Goal: Task Accomplishment & Management: Manage account settings

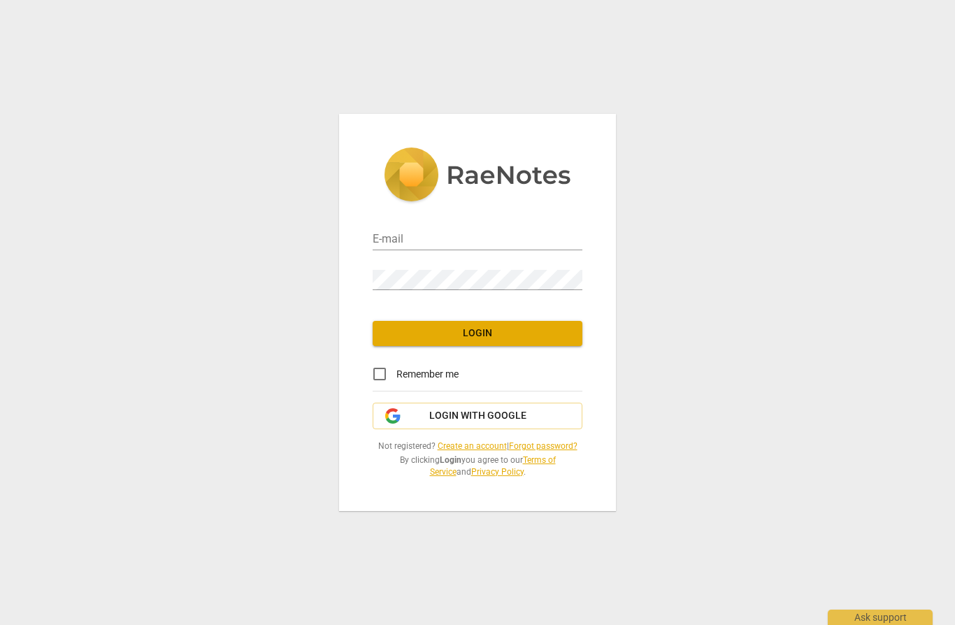
click at [514, 228] on div "E-mail" at bounding box center [478, 234] width 210 height 31
click at [397, 236] on input "email" at bounding box center [478, 240] width 210 height 20
type input "[EMAIL_ADDRESS][DOMAIN_NAME]"
click at [378, 375] on input "Remember me" at bounding box center [380, 374] width 34 height 34
checkbox input "true"
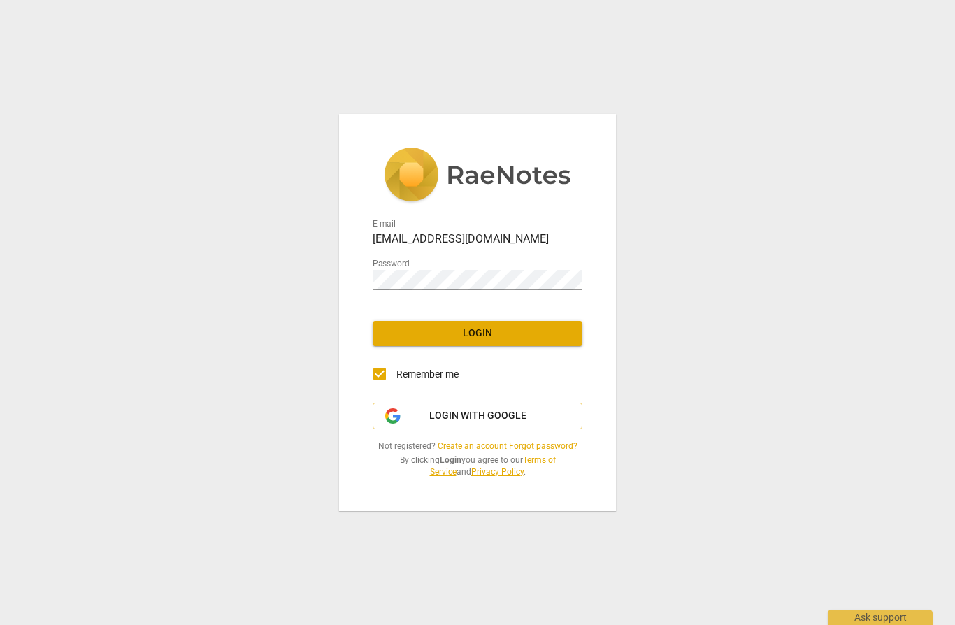
click at [519, 328] on span "Login" at bounding box center [477, 333] width 187 height 14
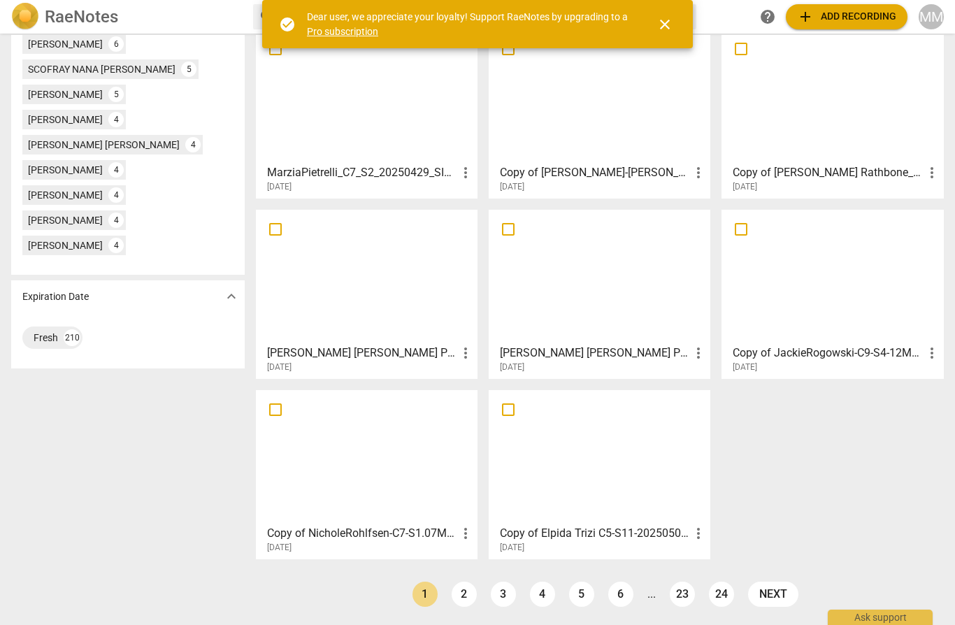
scroll to position [792, 0]
click at [471, 590] on link "2" at bounding box center [463, 593] width 25 height 25
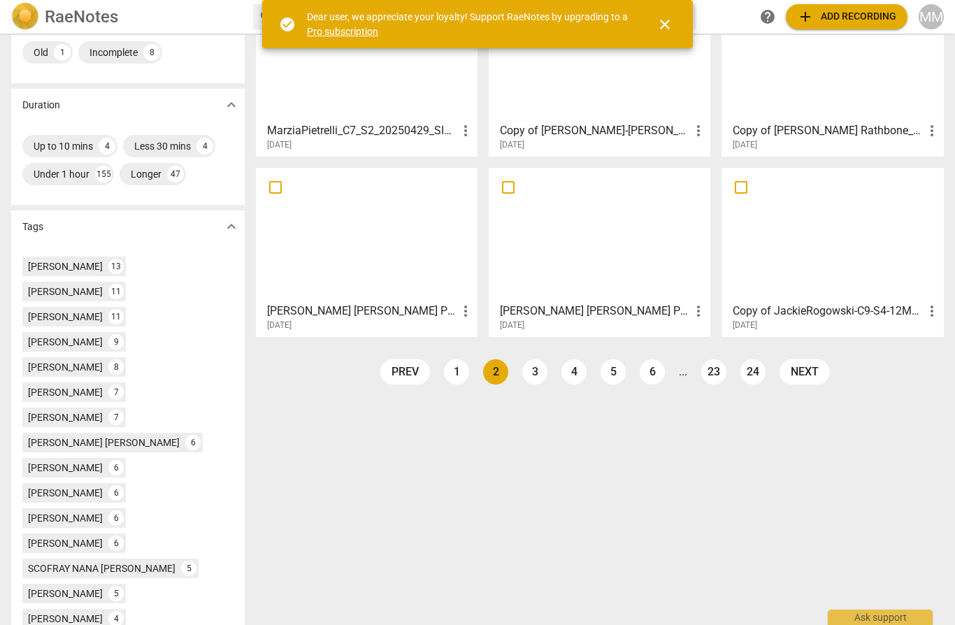
scroll to position [347, 0]
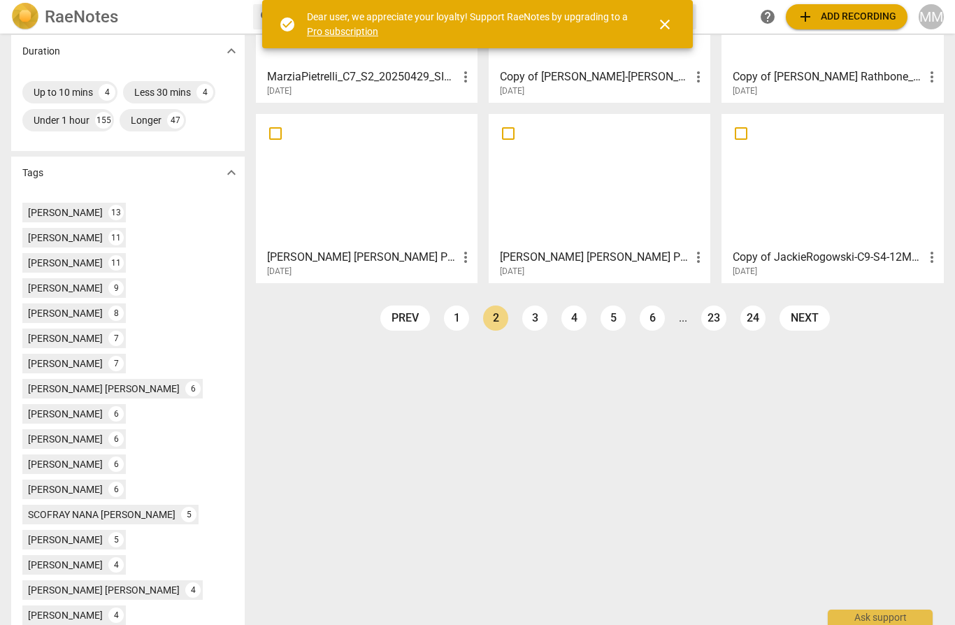
click at [671, 25] on span "close" at bounding box center [664, 24] width 17 height 17
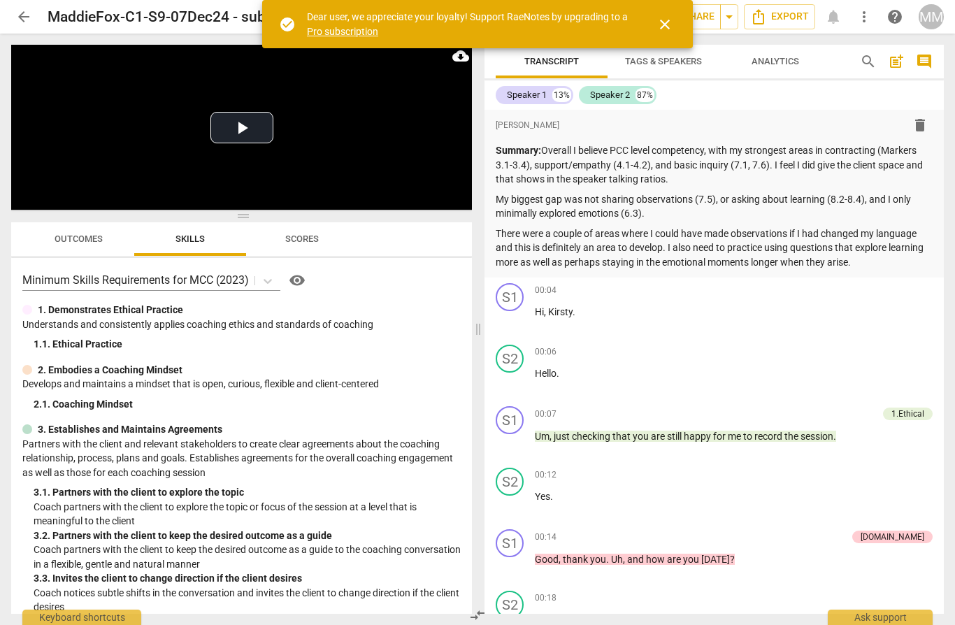
click at [673, 27] on span "close" at bounding box center [665, 24] width 34 height 17
